Goal: Task Accomplishment & Management: Manage account settings

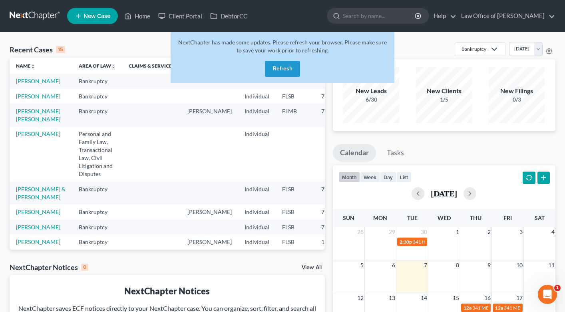
click at [280, 66] on button "Refresh" at bounding box center [282, 69] width 35 height 16
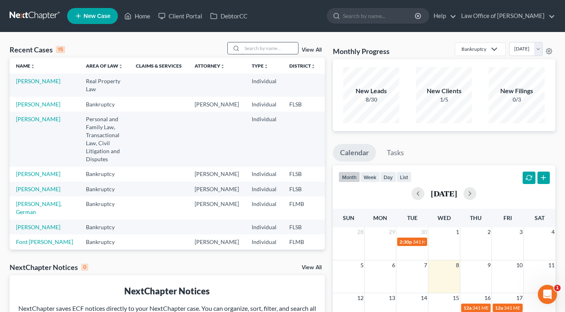
click at [250, 48] on input "search" at bounding box center [270, 48] width 56 height 12
type input "abdel"
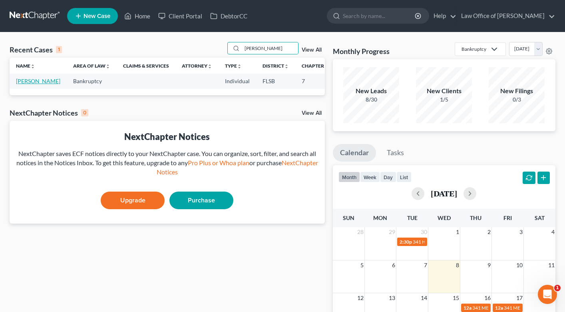
click at [21, 83] on link "[PERSON_NAME]" at bounding box center [38, 80] width 44 height 7
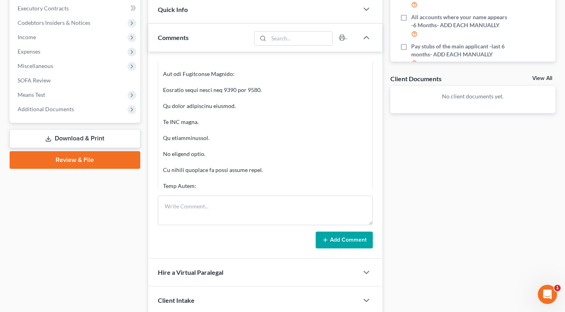
scroll to position [455, 0]
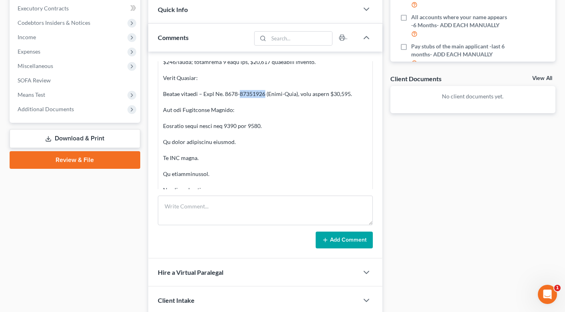
drag, startPoint x: 240, startPoint y: 93, endPoint x: 266, endPoint y: 95, distance: 25.3
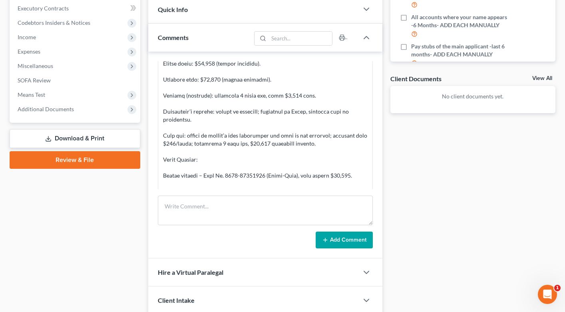
scroll to position [379, 0]
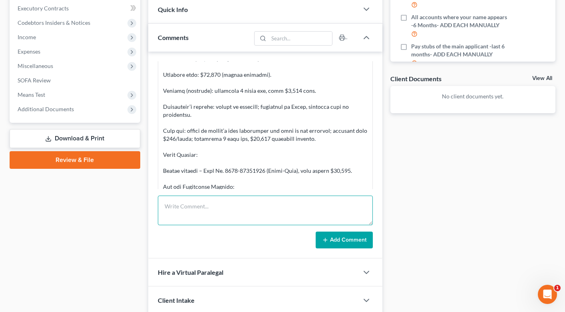
click at [194, 213] on textarea at bounding box center [265, 210] width 215 height 30
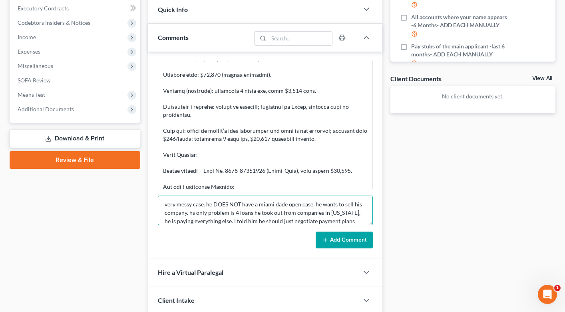
scroll to position [10, 0]
click at [191, 205] on textarea "very messy case. he DOES NOT have a miami dade open case. he wants to sell his …" at bounding box center [265, 210] width 215 height 30
click at [164, 205] on textarea "very messy case. he DOES NOT have a miami dade open case. he wants to sell his …" at bounding box center [265, 210] width 215 height 30
click at [185, 207] on textarea "19 min cll. very messy case. he DOES NOT have a miami dade open case. he wants …" at bounding box center [265, 210] width 215 height 30
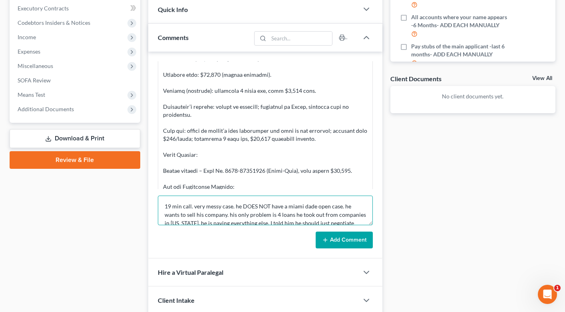
type textarea "19 min call. very messy case. he DOES NOT have a miami dade open case. he wants…"
click at [342, 239] on button "Add Comment" at bounding box center [344, 239] width 57 height 17
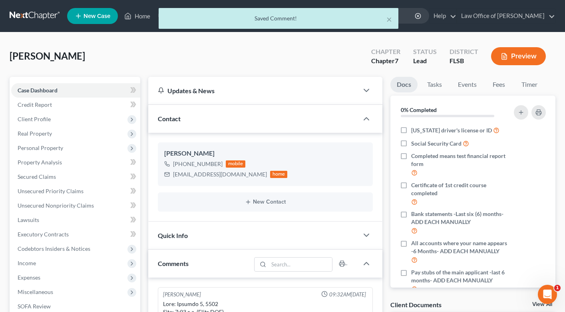
click at [145, 14] on div "× Saved Comment!" at bounding box center [278, 20] width 565 height 25
click at [387, 21] on button "×" at bounding box center [389, 19] width 6 height 10
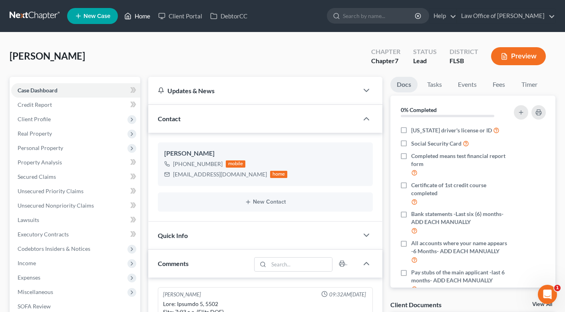
click at [143, 15] on link "Home" at bounding box center [137, 16] width 34 height 14
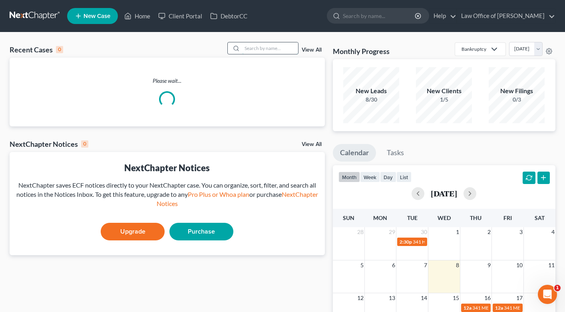
click at [268, 50] on input "search" at bounding box center [270, 48] width 56 height 12
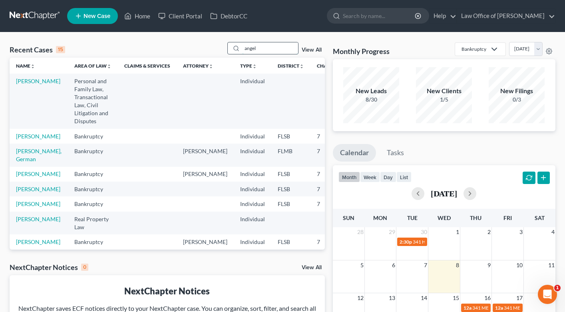
type input "angel"
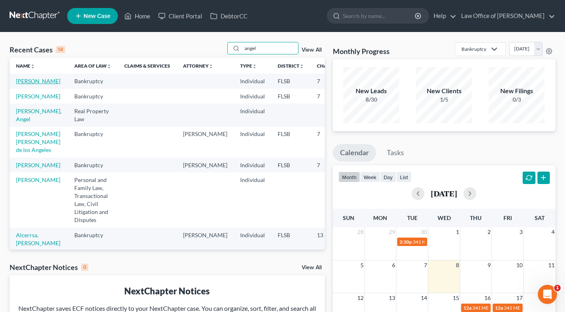
click at [38, 83] on link "Ibarra, Angela" at bounding box center [38, 80] width 44 height 7
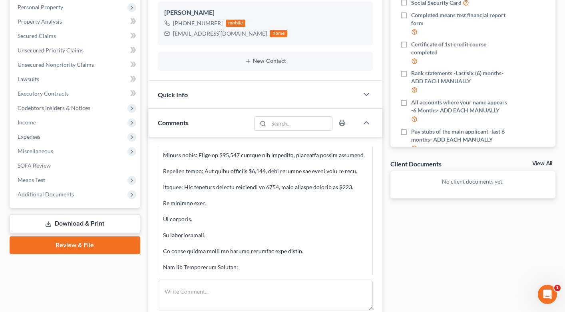
scroll to position [234, 0]
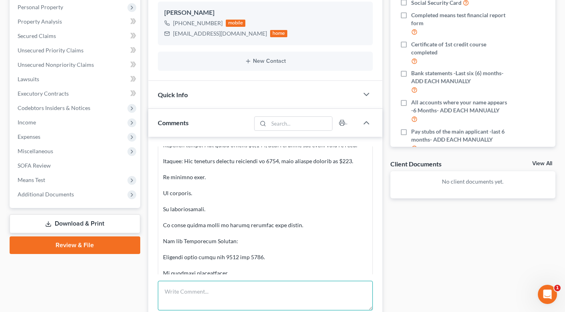
click at [228, 285] on textarea at bounding box center [265, 295] width 215 height 30
type textarea "v"
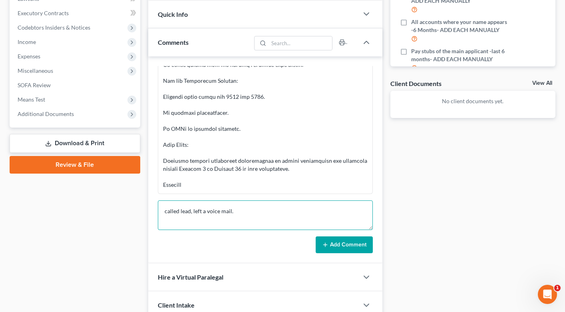
scroll to position [229, 0]
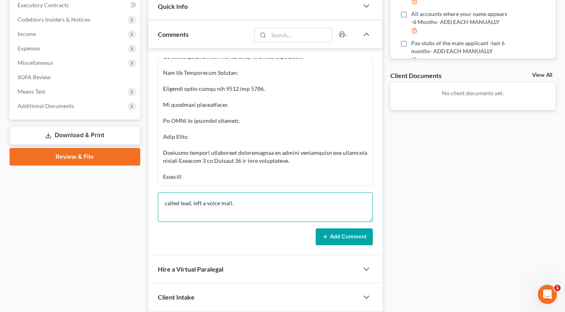
type textarea "called lead, left a voice mail."
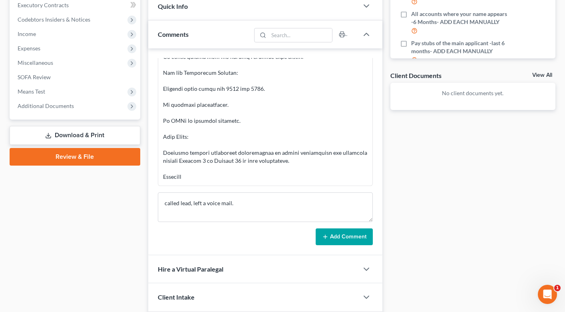
click at [348, 240] on button "Add Comment" at bounding box center [344, 236] width 57 height 17
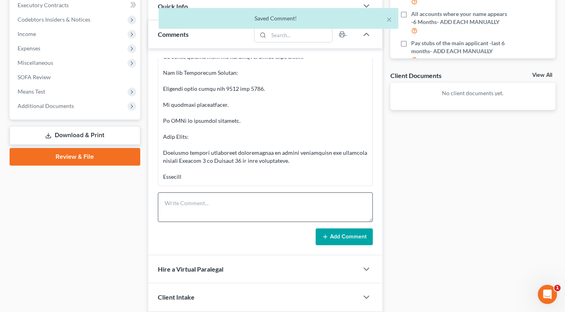
scroll to position [343, 0]
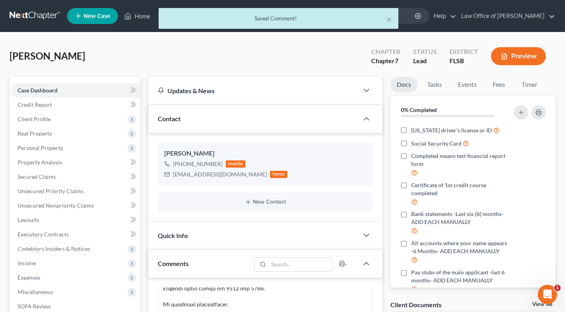
click at [140, 16] on div "× Saved Comment!" at bounding box center [278, 20] width 565 height 25
click at [389, 18] on button "×" at bounding box center [389, 19] width 6 height 10
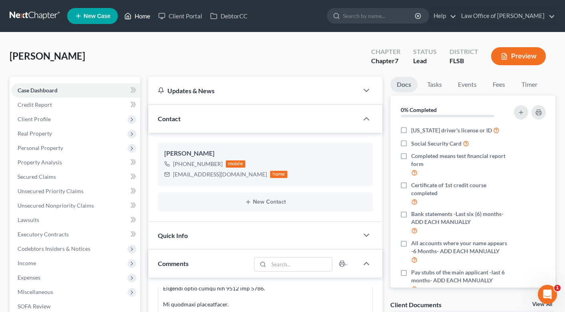
click at [149, 14] on link "Home" at bounding box center [137, 16] width 34 height 14
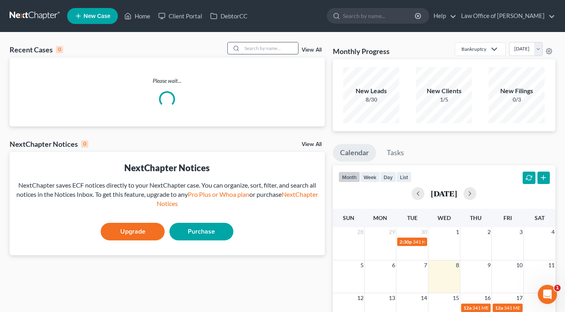
click at [261, 51] on input "search" at bounding box center [270, 48] width 56 height 12
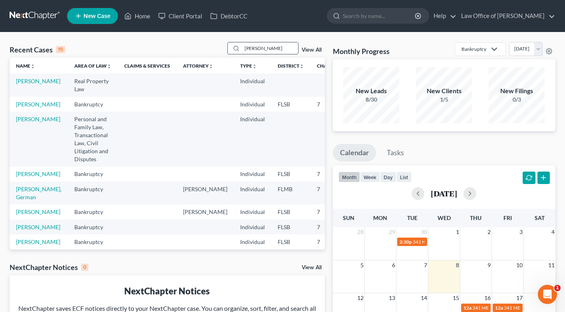
type input "ayala"
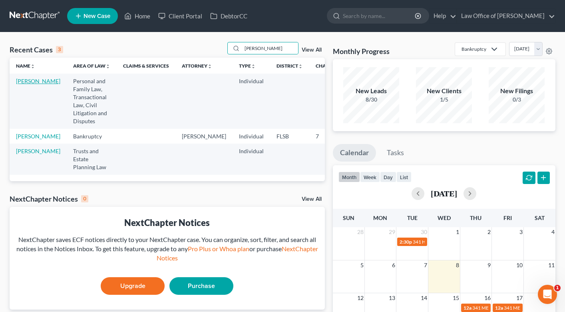
click at [24, 84] on link "Ayala, Hillary Maria" at bounding box center [38, 80] width 44 height 7
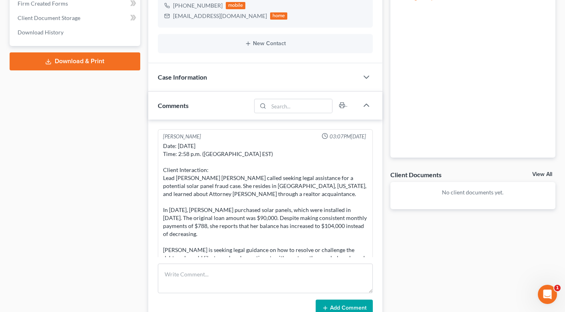
scroll to position [32, 0]
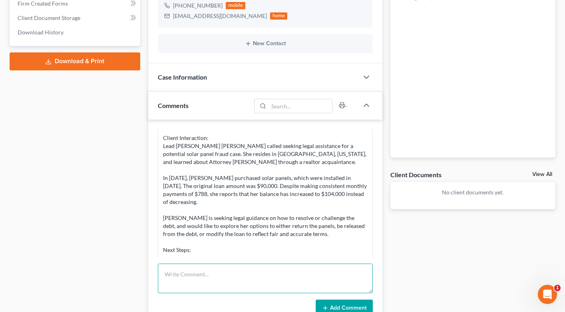
click at [207, 274] on textarea at bounding box center [265, 278] width 215 height 30
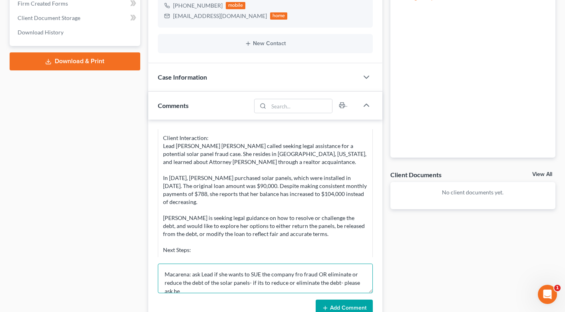
scroll to position [2, 0]
click at [298, 272] on textarea "Macarena: ask Lead if she wants to SUE the company fro fraud OR eliminate or re…" at bounding box center [265, 278] width 215 height 30
click at [251, 282] on textarea "Macarena: ask Lead if she wants to SUE the company for fraud OR eliminate or re…" at bounding box center [265, 278] width 215 height 30
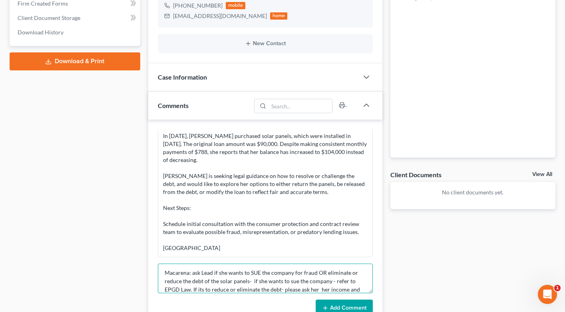
scroll to position [17, 0]
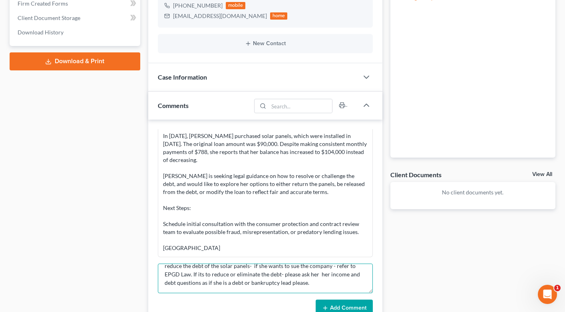
type textarea "Macarena: ask Lead if she wants to SUE the company for fraud OR eliminate or re…"
click at [342, 306] on button "Add Comment" at bounding box center [344, 307] width 57 height 17
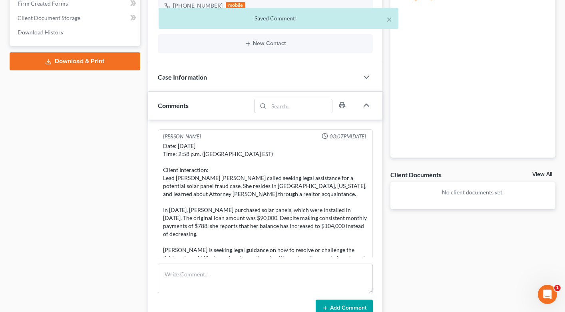
scroll to position [0, 0]
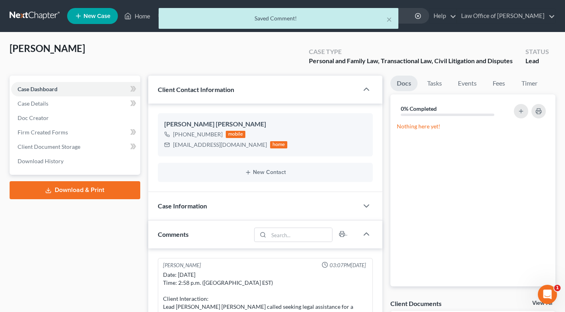
click at [137, 13] on div "× Saved Comment!" at bounding box center [278, 20] width 565 height 25
click at [142, 20] on div "× Saved Comment!" at bounding box center [278, 20] width 565 height 25
click at [386, 19] on button "×" at bounding box center [389, 19] width 6 height 10
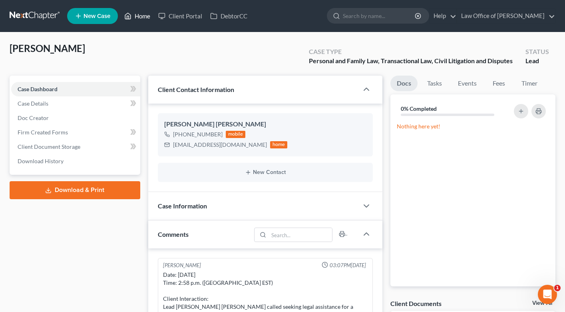
click at [136, 14] on link "Home" at bounding box center [137, 16] width 34 height 14
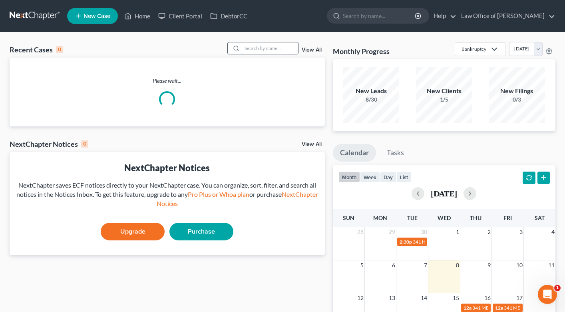
click at [250, 45] on input "search" at bounding box center [270, 48] width 56 height 12
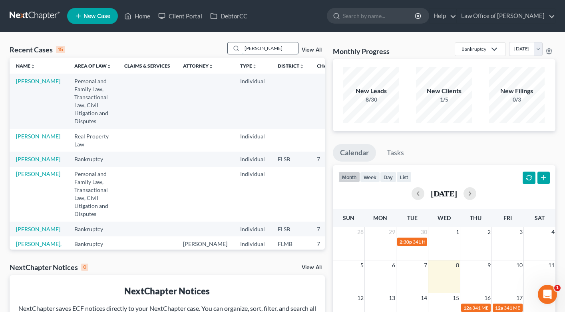
type input "burgos"
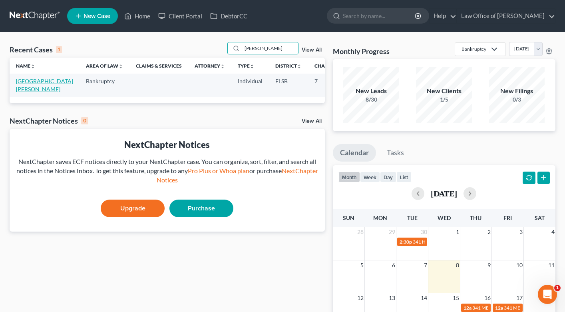
click at [22, 83] on link "Burgos, Maria" at bounding box center [44, 84] width 57 height 15
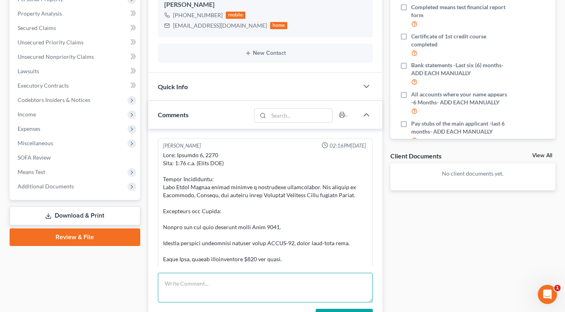
click at [216, 281] on textarea at bounding box center [265, 287] width 215 height 30
type textarea "h"
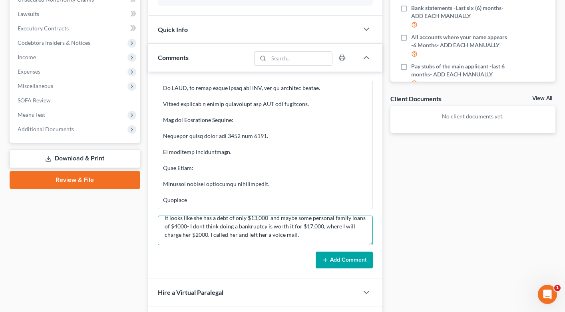
scroll to position [214, 0]
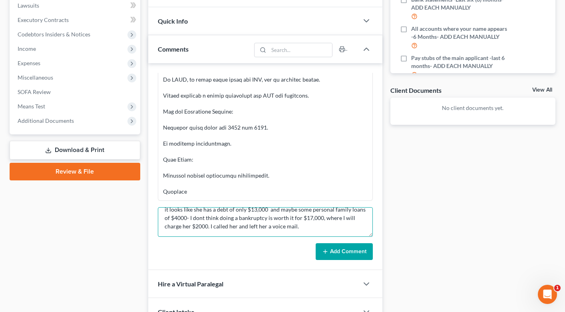
type textarea "it looks like she has a debt of only $13,000 and maybe some personal family loa…"
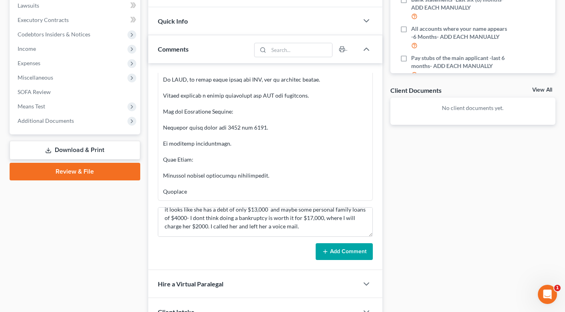
click at [345, 254] on button "Add Comment" at bounding box center [344, 251] width 57 height 17
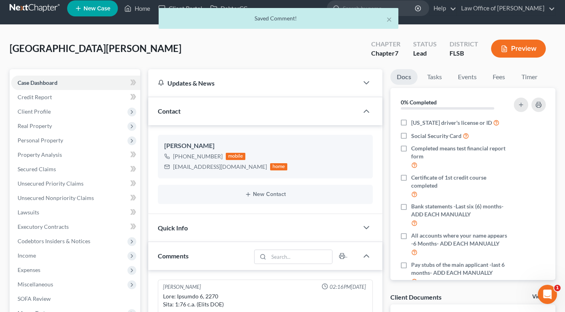
scroll to position [0, 0]
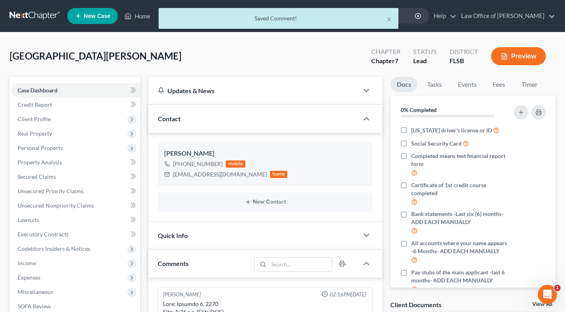
click at [147, 18] on div "× Saved Comment!" at bounding box center [278, 20] width 565 height 25
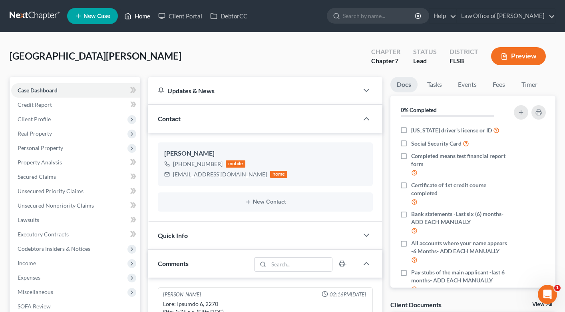
click at [135, 18] on link "Home" at bounding box center [137, 16] width 34 height 14
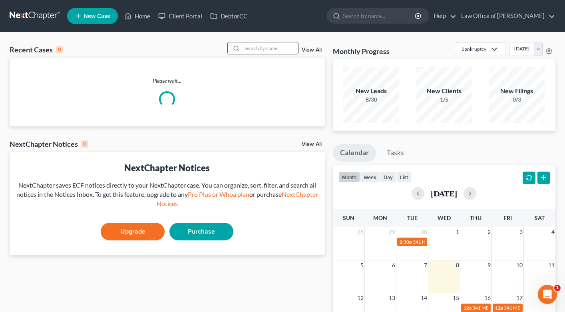
click at [259, 48] on input "search" at bounding box center [270, 48] width 56 height 12
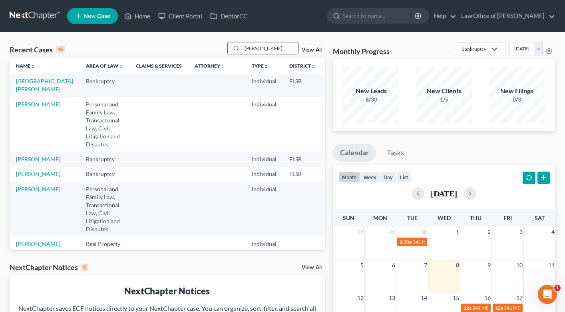
type input "ward"
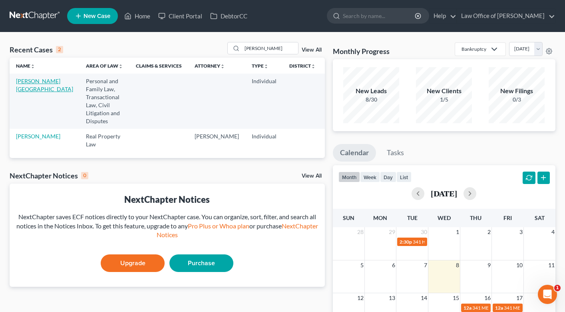
click at [22, 82] on link "Ward, Leyla" at bounding box center [44, 84] width 57 height 15
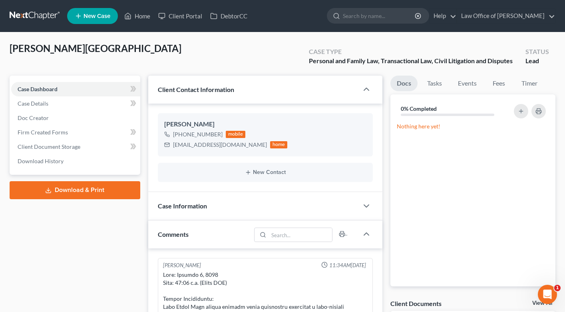
scroll to position [90, 0]
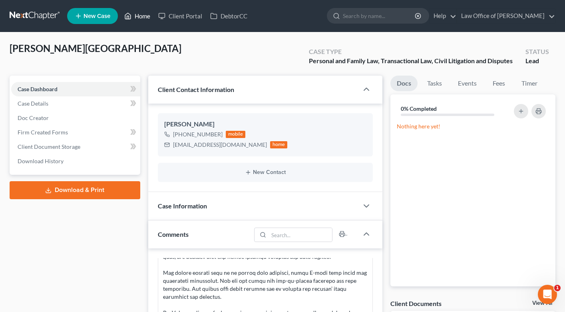
click at [141, 14] on link "Home" at bounding box center [137, 16] width 34 height 14
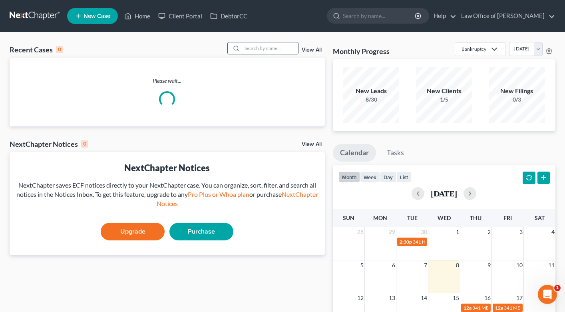
click at [280, 44] on input "search" at bounding box center [270, 48] width 56 height 12
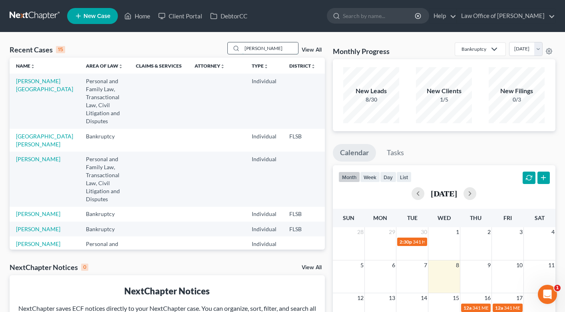
type input "evelinda"
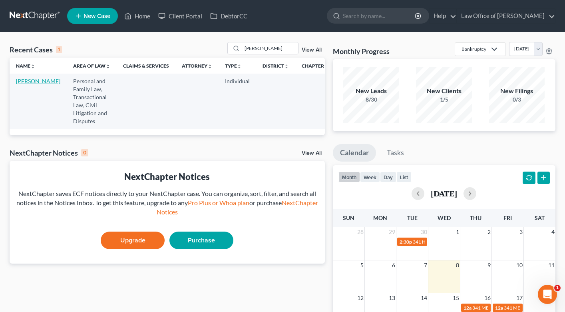
click at [23, 84] on link "Barreto, Evelinda" at bounding box center [38, 80] width 44 height 7
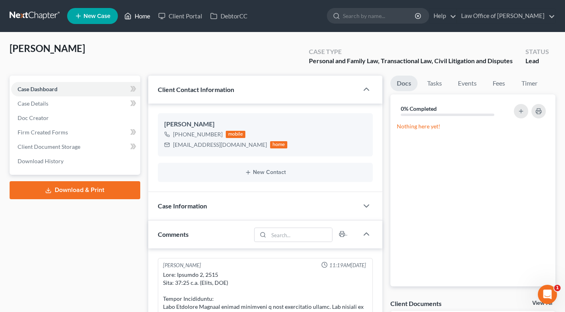
click at [137, 13] on link "Home" at bounding box center [137, 16] width 34 height 14
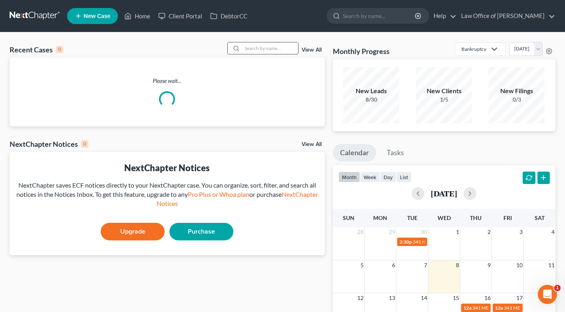
click at [258, 49] on input "search" at bounding box center [270, 48] width 56 height 12
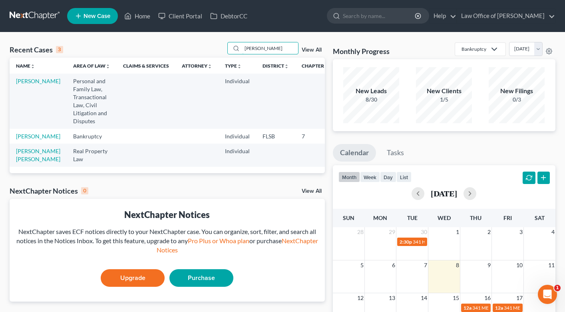
type input "michel"
click at [28, 93] on td "Leyva, Michel" at bounding box center [38, 100] width 57 height 55
click at [28, 84] on link "Leyva, Michel" at bounding box center [38, 80] width 44 height 7
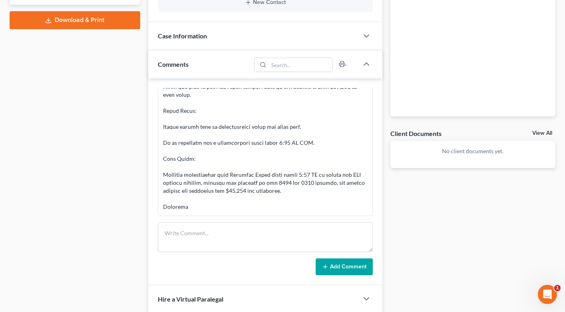
scroll to position [173, 0]
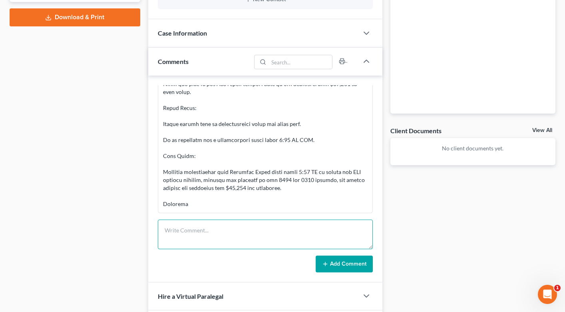
click at [210, 235] on textarea at bounding box center [265, 234] width 215 height 30
type textarea "called lead, I will refer him to Senen Garcia to do his IRS tax representation"
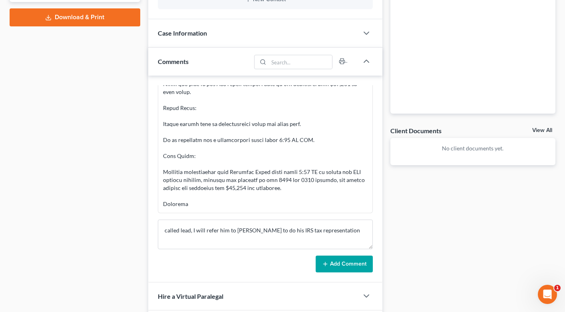
click at [332, 260] on button "Add Comment" at bounding box center [344, 263] width 57 height 17
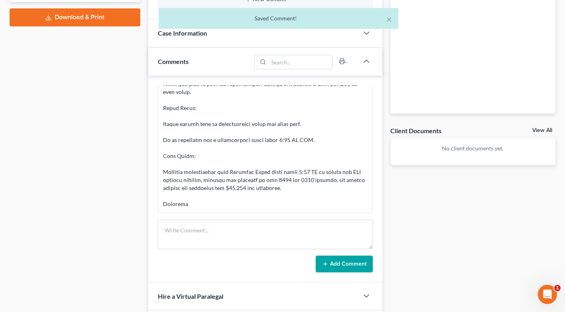
scroll to position [260, 0]
